Goal: Find specific page/section: Find specific page/section

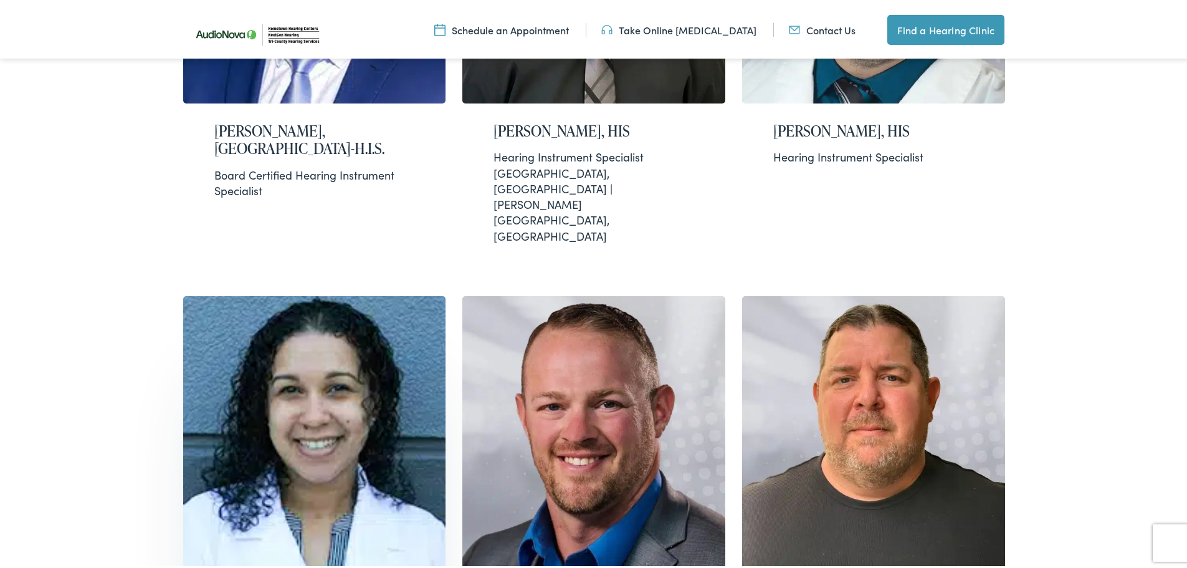
scroll to position [1143, 0]
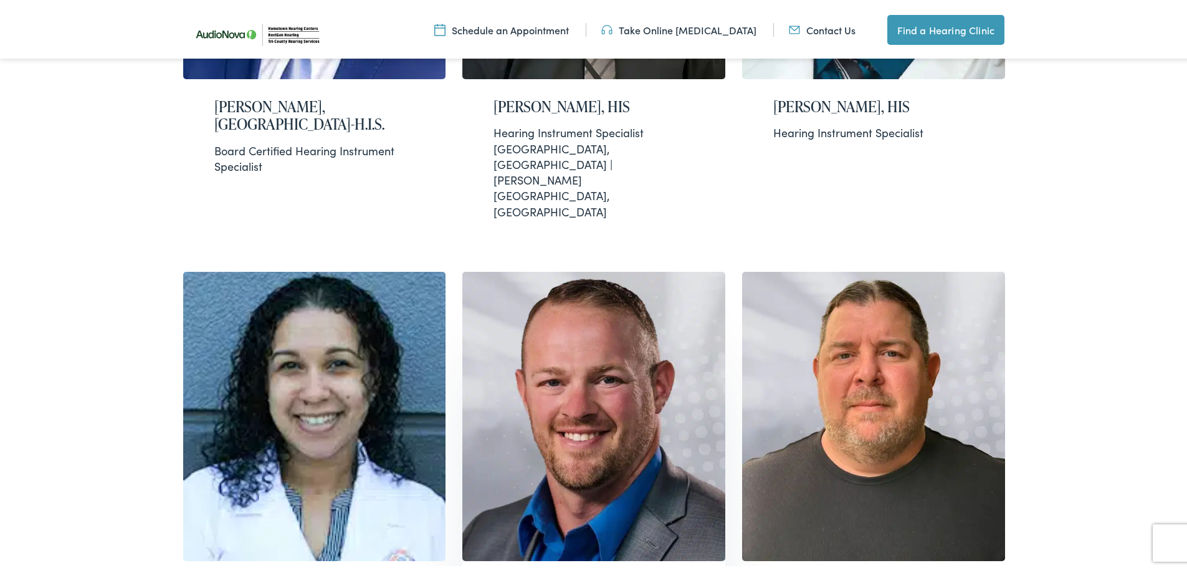
click at [568, 396] on img at bounding box center [594, 413] width 263 height 289
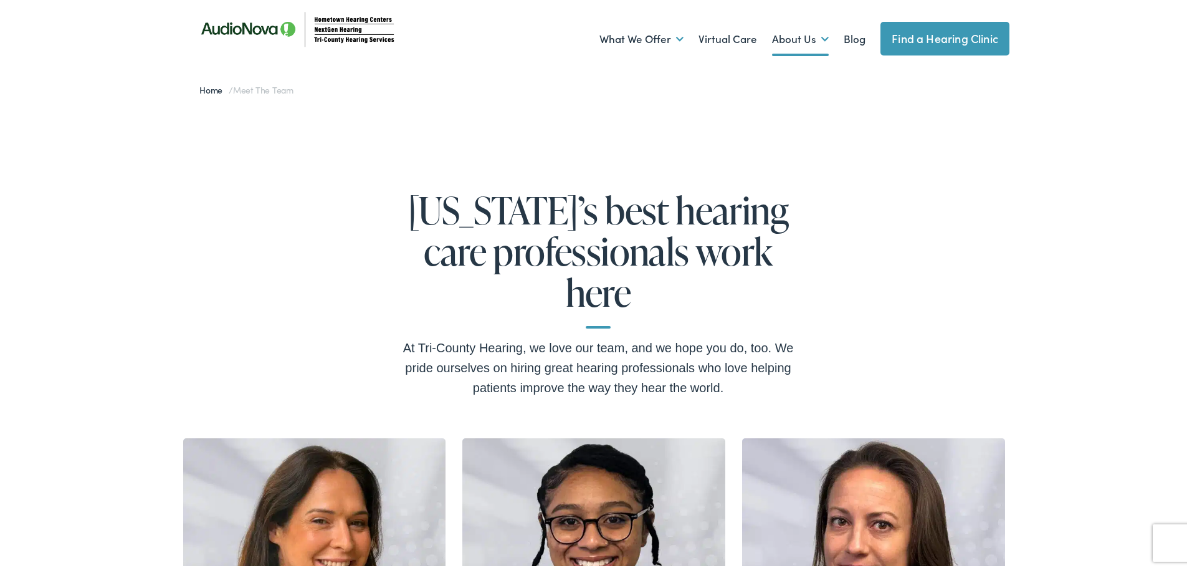
scroll to position [0, 0]
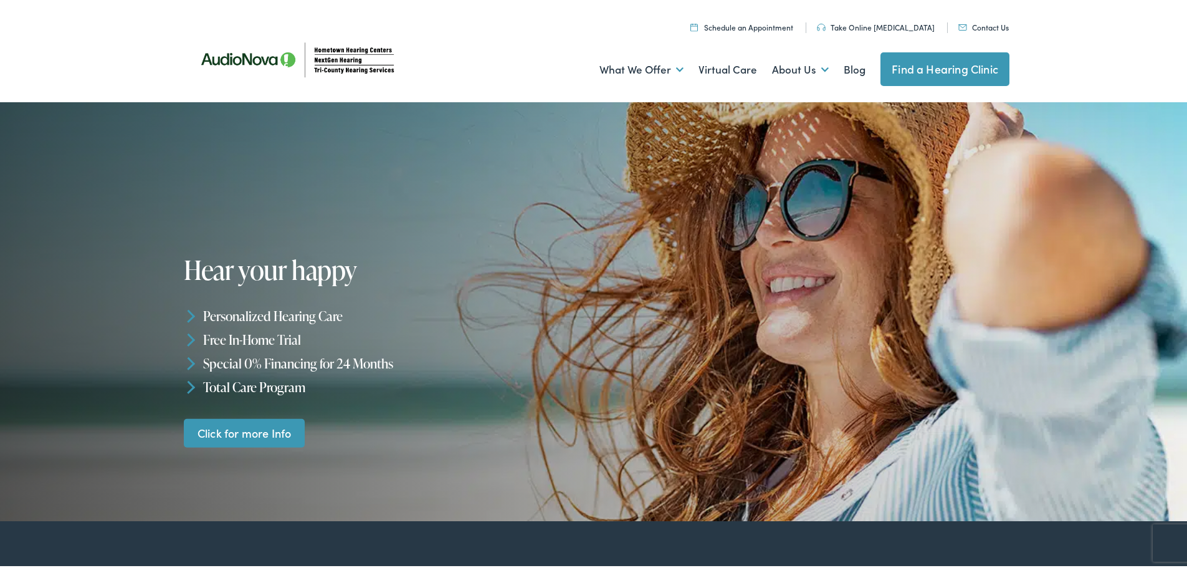
click at [947, 69] on link "Find a Hearing Clinic" at bounding box center [945, 67] width 129 height 34
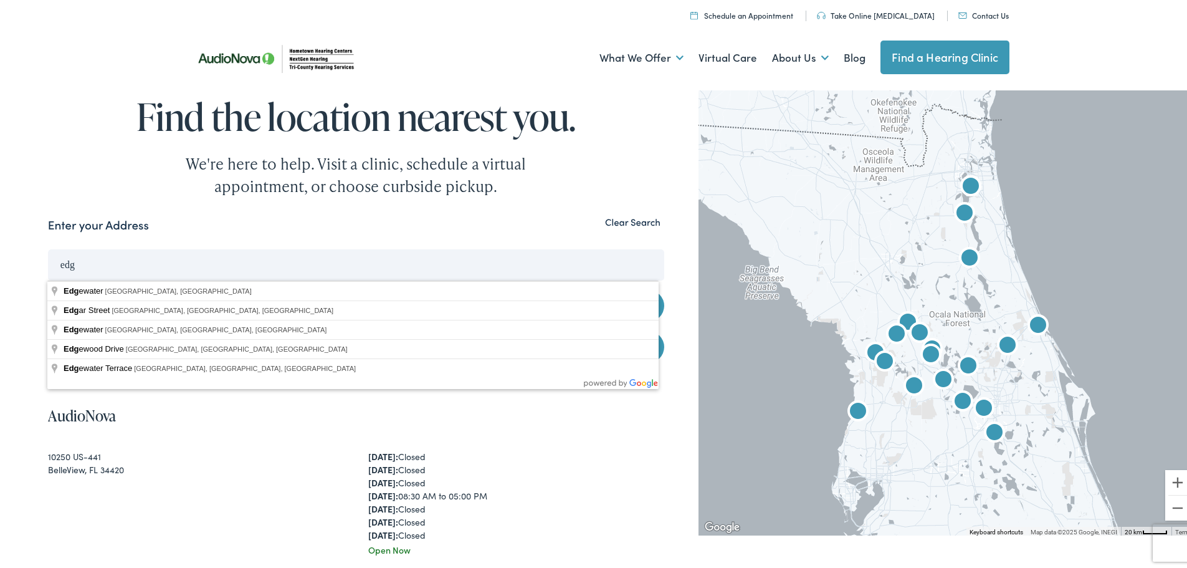
type input "Edgewater, FL, USA"
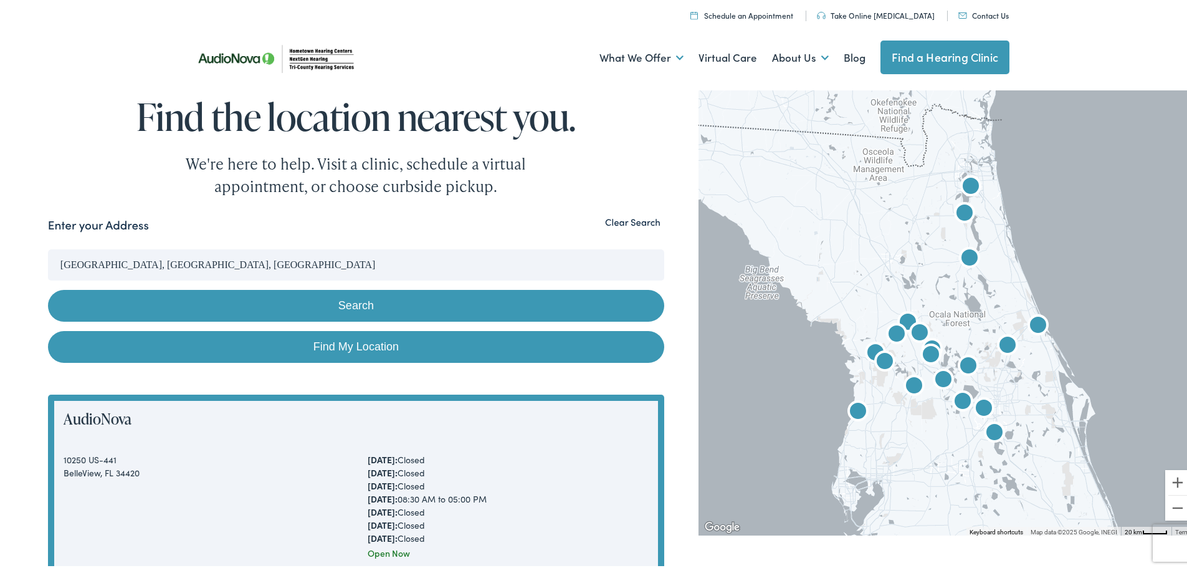
click at [342, 302] on button "Search" at bounding box center [356, 303] width 616 height 32
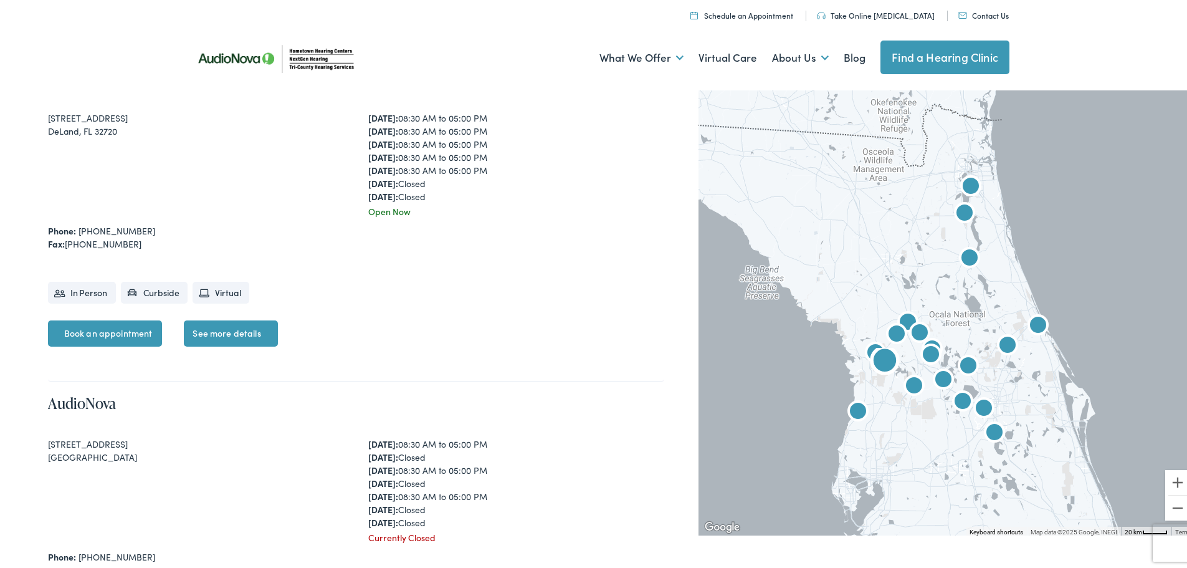
scroll to position [1247, 0]
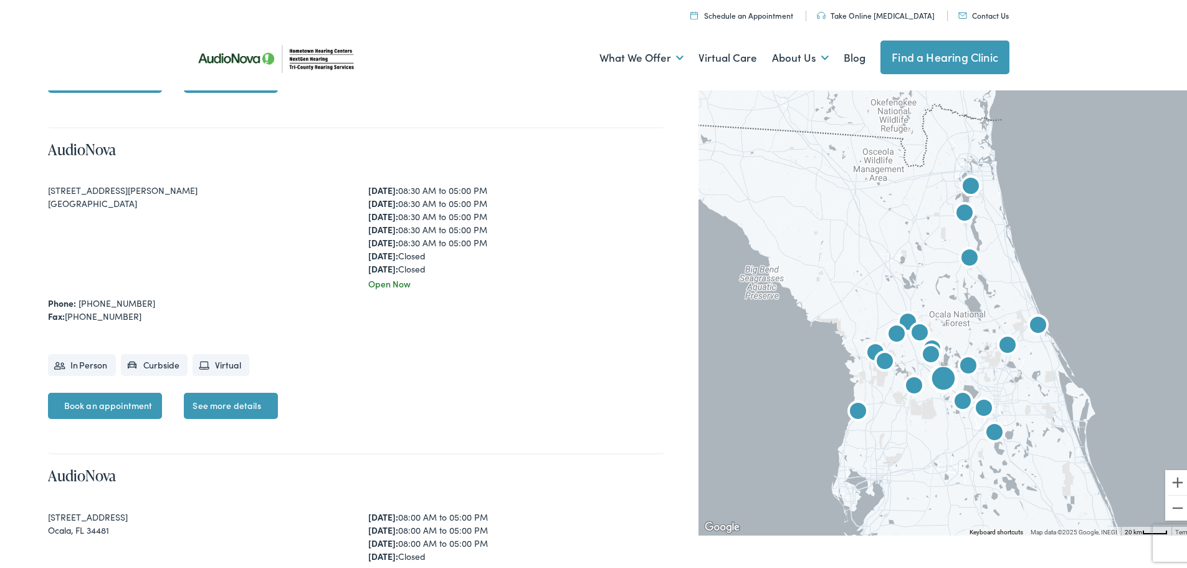
scroll to position [3324, 0]
